Goal: Task Accomplishment & Management: Use online tool/utility

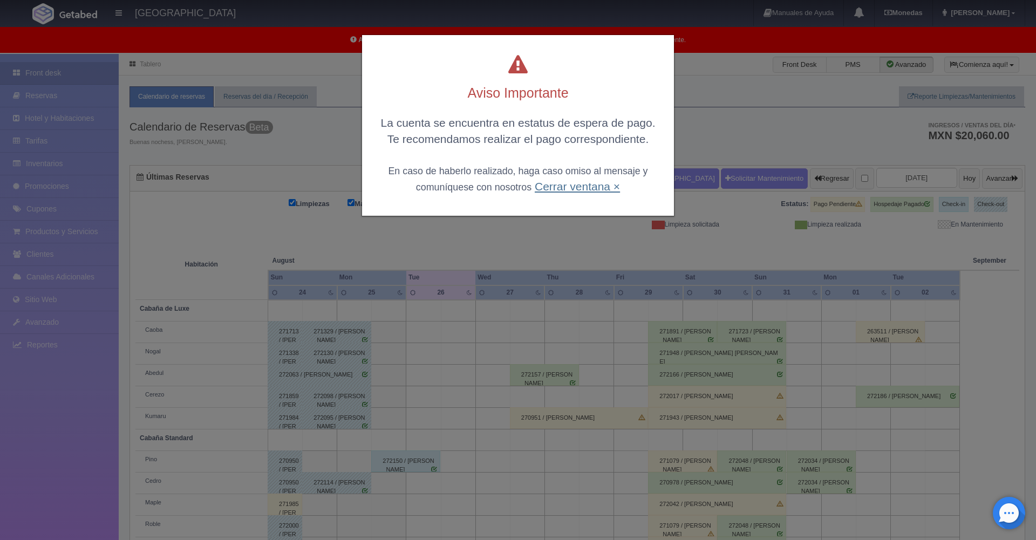
click at [595, 189] on link "Cerrar ventana ×" at bounding box center [577, 186] width 85 height 12
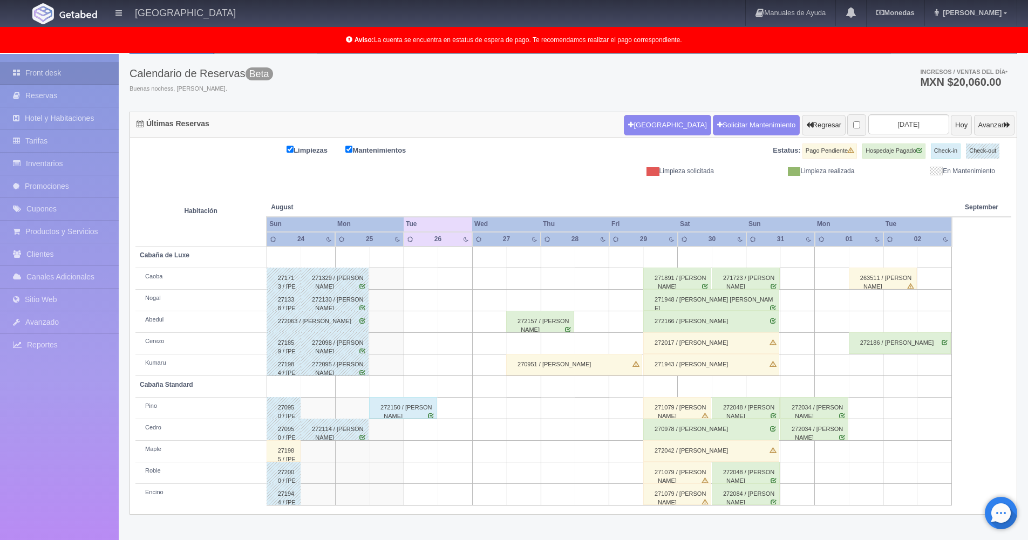
scroll to position [54, 0]
click at [712, 319] on div "272166 / [PERSON_NAME]" at bounding box center [711, 321] width 136 height 22
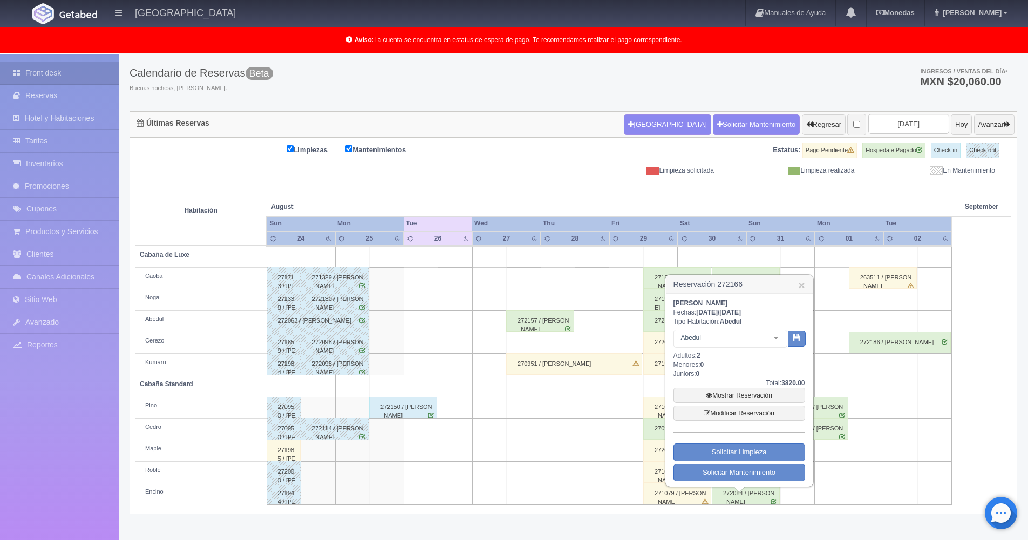
click at [906, 399] on td at bounding box center [901, 408] width 34 height 22
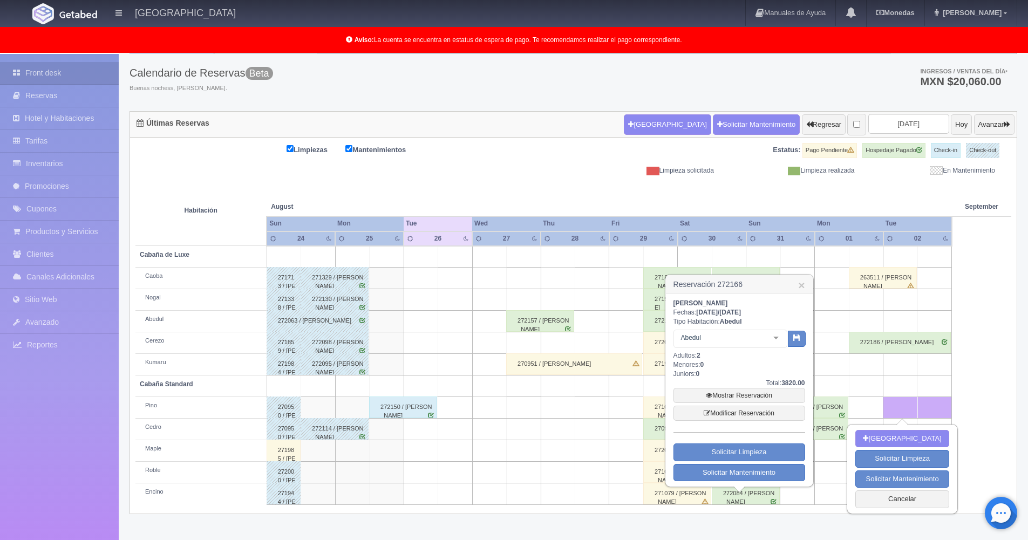
click at [999, 384] on table "Habitación August Aug September Sep Sun Mon Tue Wed Thu Fri" at bounding box center [573, 340] width 876 height 330
click at [994, 377] on table "Habitación August Aug September Sep Sun Mon Tue Wed Thu Fri" at bounding box center [573, 340] width 876 height 330
click at [802, 286] on link "×" at bounding box center [801, 285] width 6 height 11
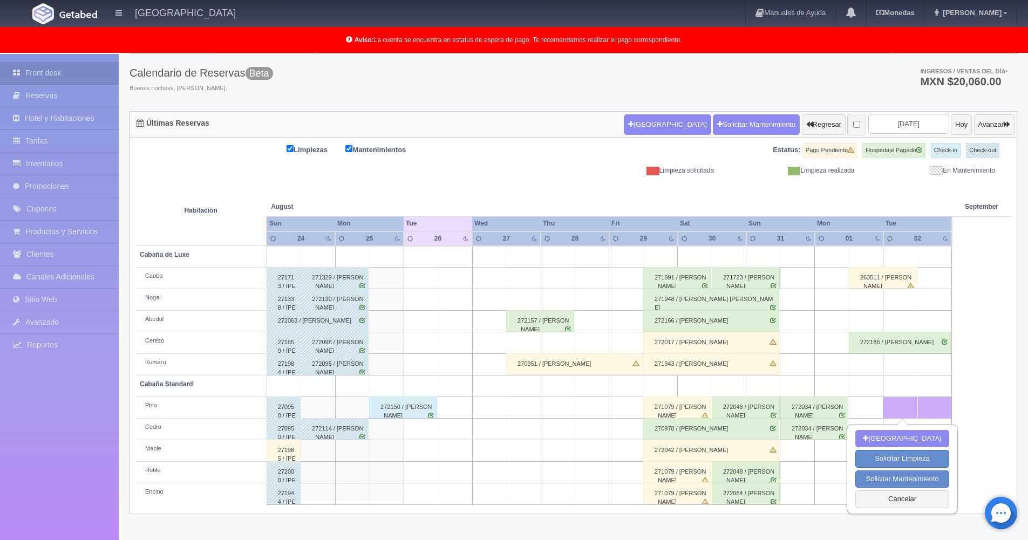
click at [746, 409] on div "272048 / [PERSON_NAME]" at bounding box center [746, 408] width 68 height 22
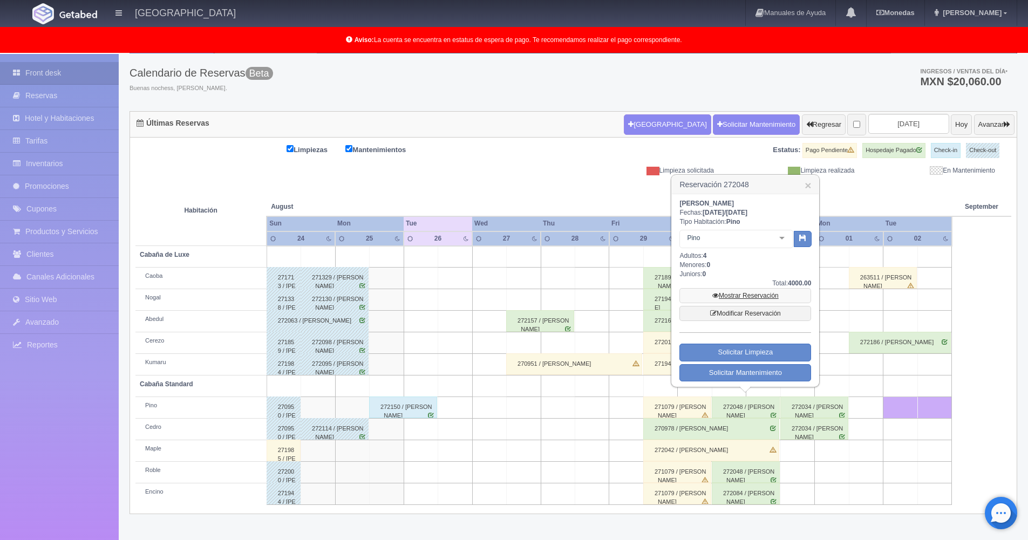
click at [748, 296] on link "Mostrar Reservación" at bounding box center [746, 295] width 132 height 15
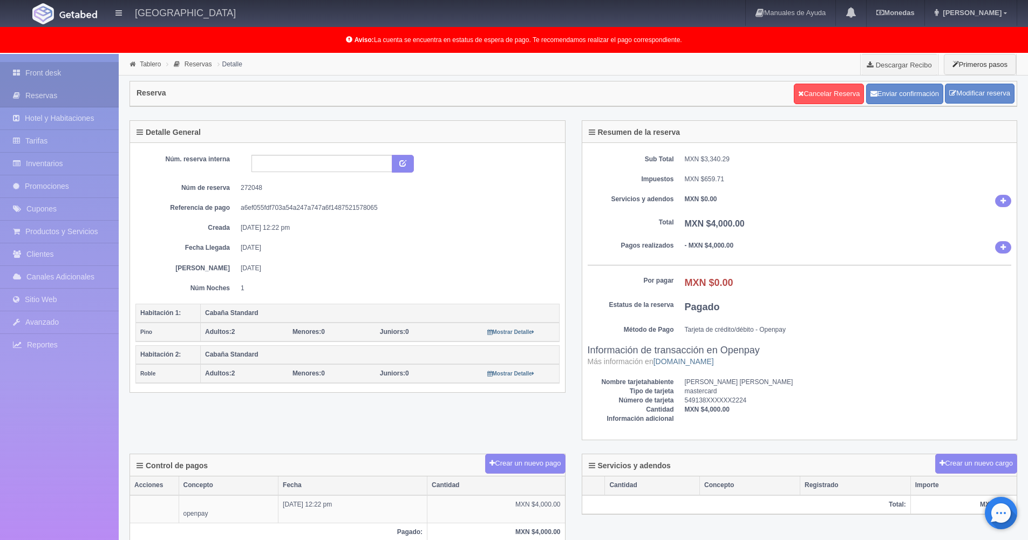
click at [51, 74] on link "Front desk" at bounding box center [59, 73] width 119 height 22
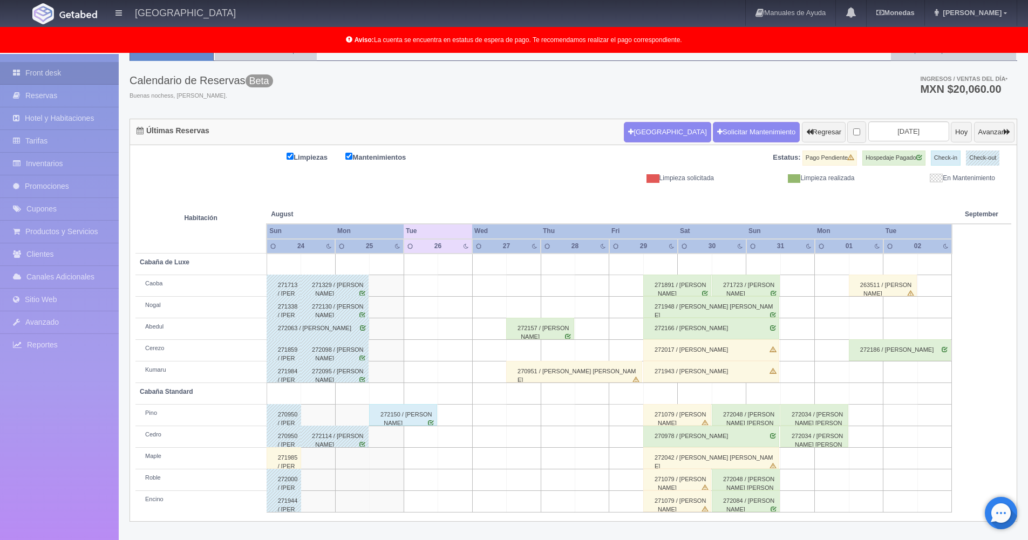
scroll to position [55, 0]
